Goal: Use online tool/utility

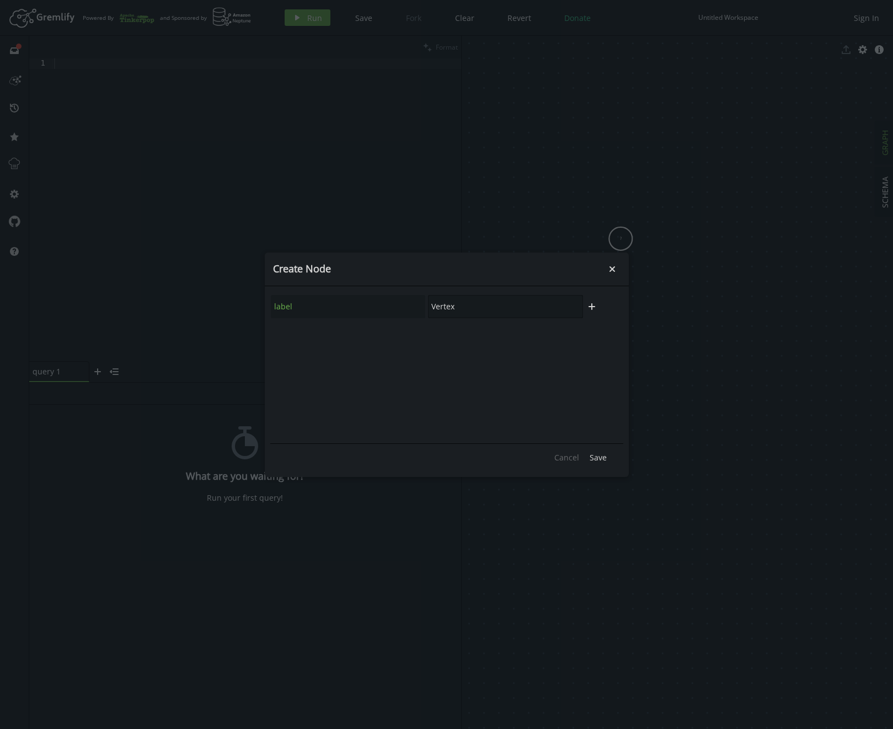
click at [486, 307] on input "Vertex" at bounding box center [505, 306] width 155 height 23
click at [594, 306] on icon "button" at bounding box center [592, 306] width 7 height 7
click at [339, 322] on div "trash plus" at bounding box center [446, 337] width 353 height 30
click at [557, 452] on span "Cancel" at bounding box center [566, 457] width 25 height 10
click at [610, 270] on icon "Close" at bounding box center [612, 269] width 6 height 6
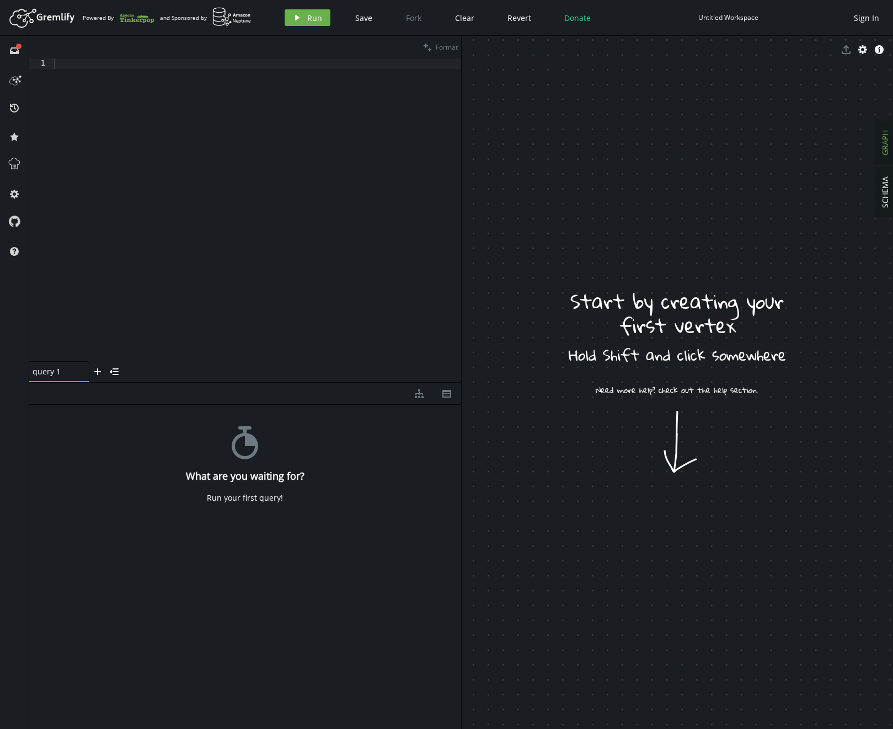
drag, startPoint x: 601, startPoint y: 232, endPoint x: 621, endPoint y: 259, distance: 33.2
drag, startPoint x: 621, startPoint y: 259, endPoint x: 568, endPoint y: 201, distance: 78.1
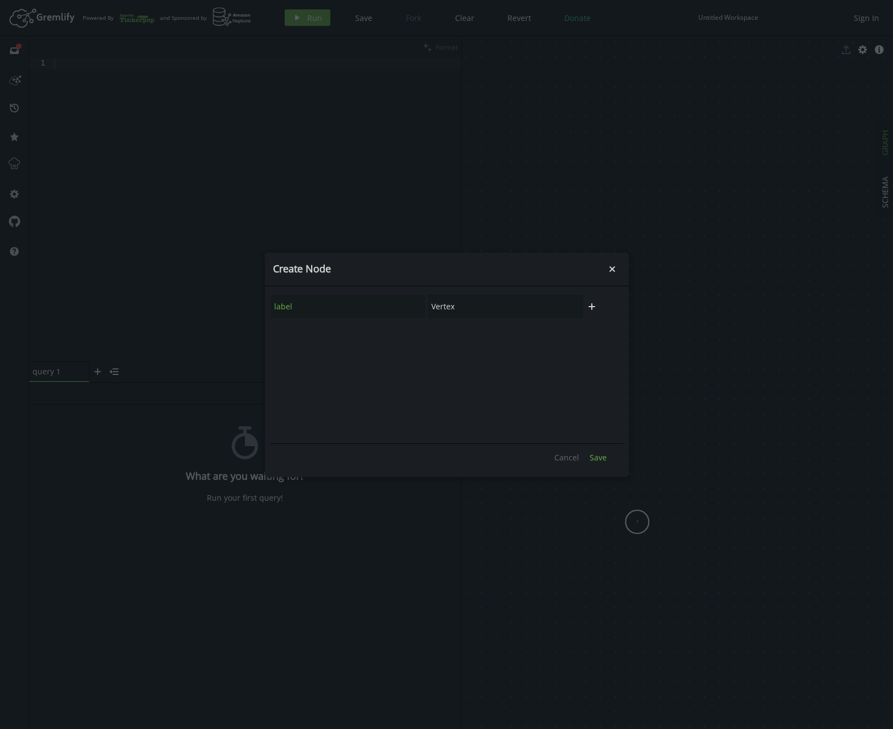
click at [597, 452] on span "Save" at bounding box center [598, 457] width 17 height 10
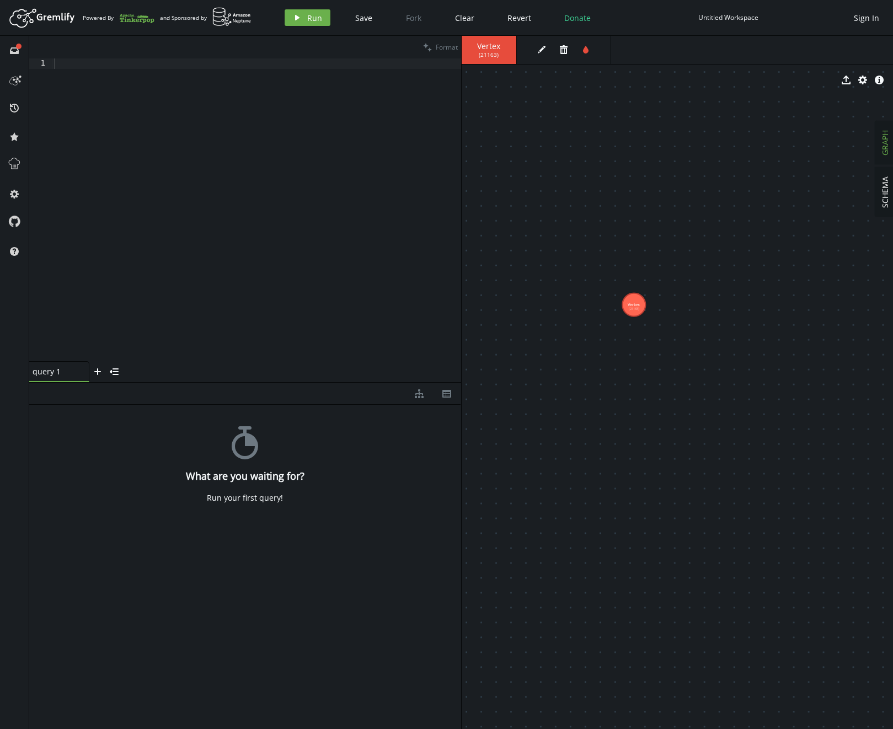
drag, startPoint x: 636, startPoint y: 521, endPoint x: 634, endPoint y: 305, distance: 215.7
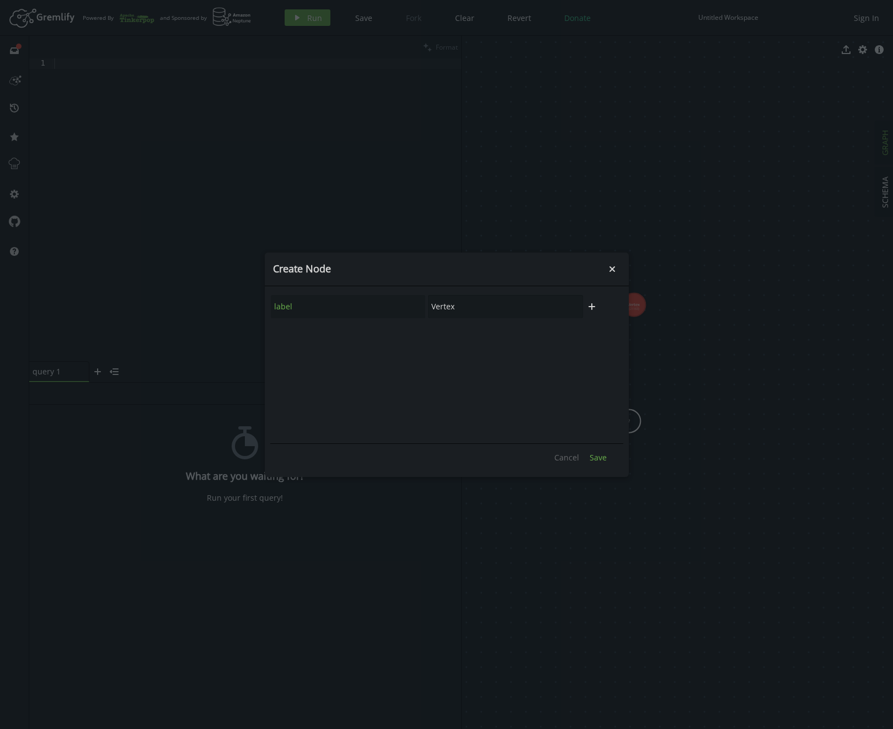
click at [599, 462] on span "Save" at bounding box center [598, 457] width 17 height 10
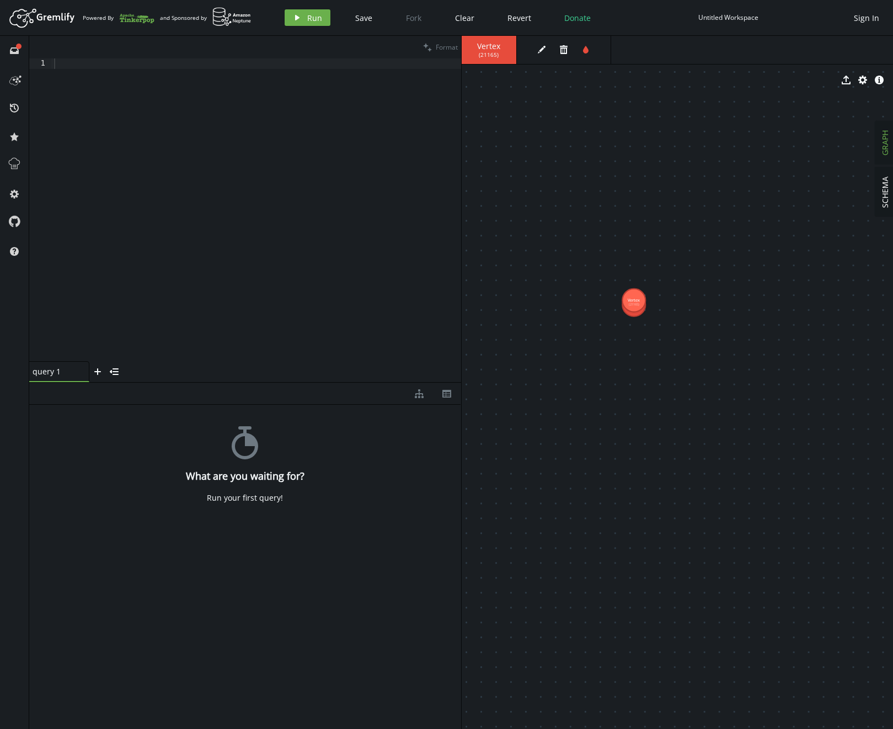
drag, startPoint x: 628, startPoint y: 425, endPoint x: 636, endPoint y: 306, distance: 119.9
drag, startPoint x: 636, startPoint y: 306, endPoint x: 709, endPoint y: 306, distance: 73.4
